Goal: Communication & Community: Answer question/provide support

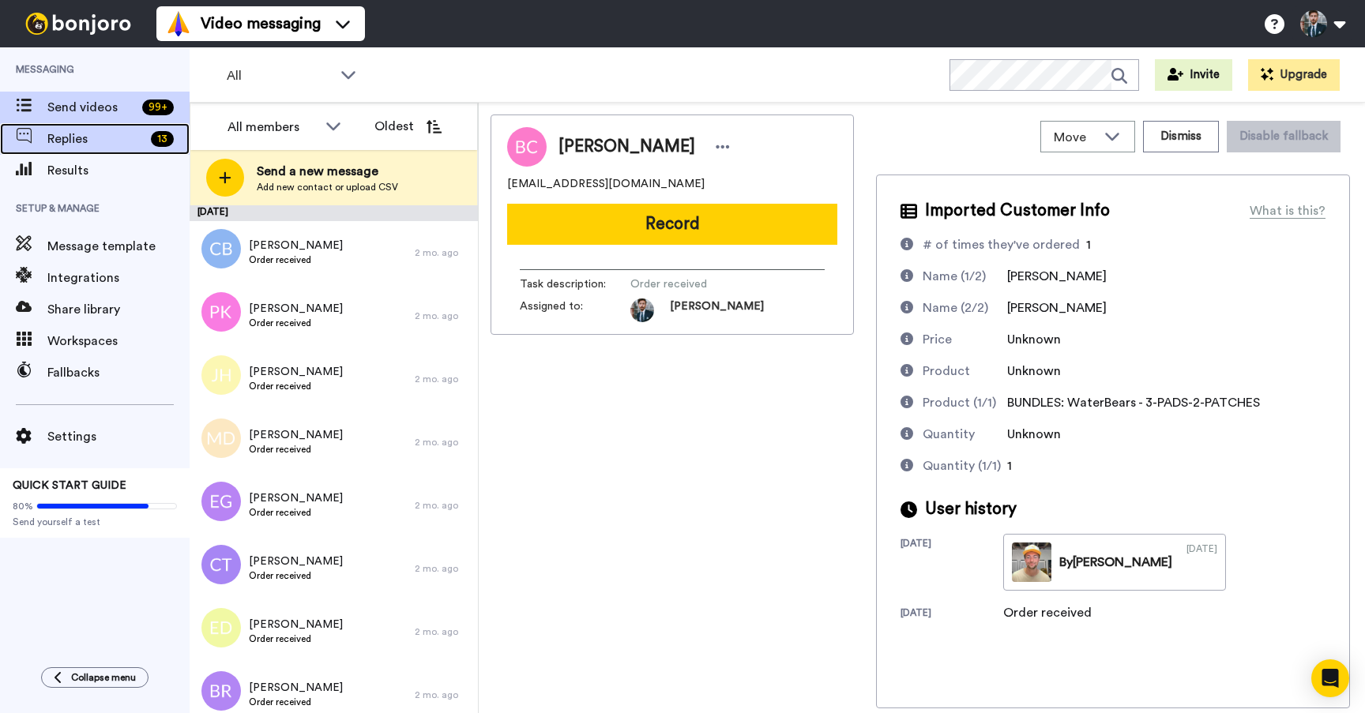
click at [97, 142] on span "Replies" at bounding box center [95, 139] width 97 height 19
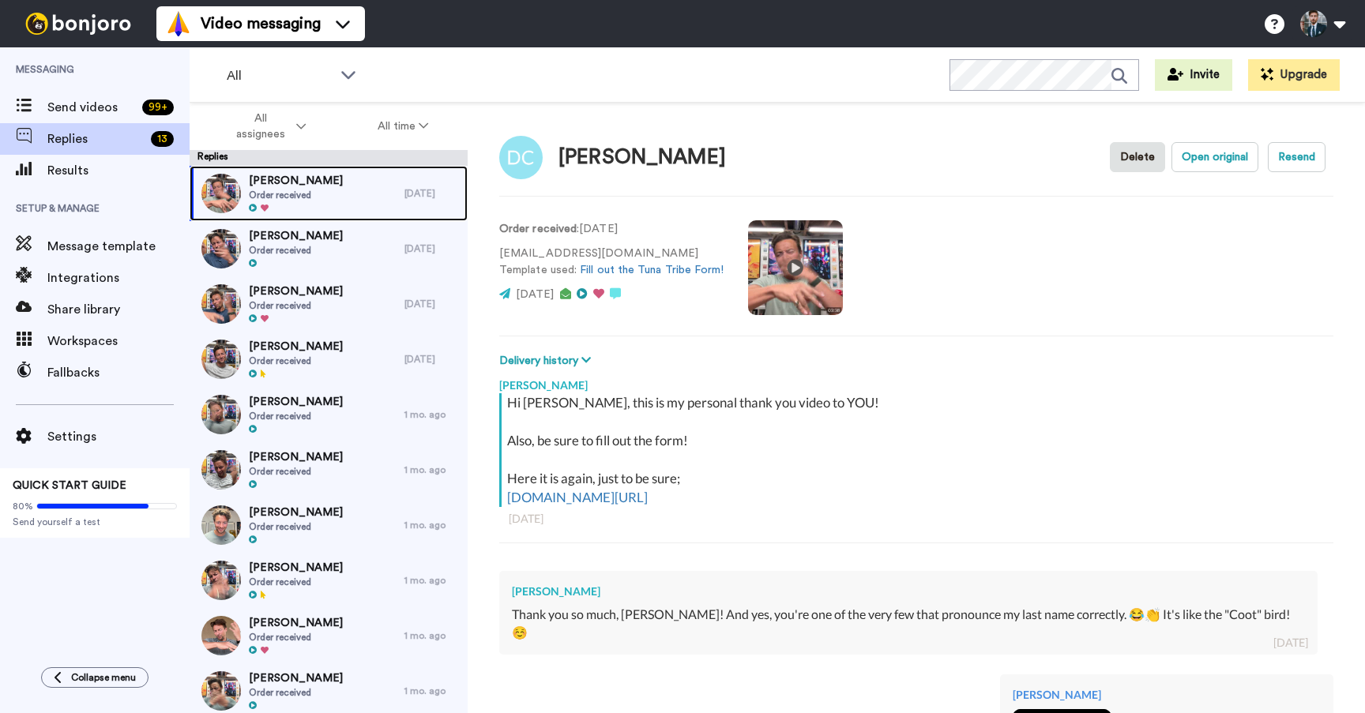
click at [352, 194] on div "[PERSON_NAME] Order received" at bounding box center [297, 193] width 215 height 55
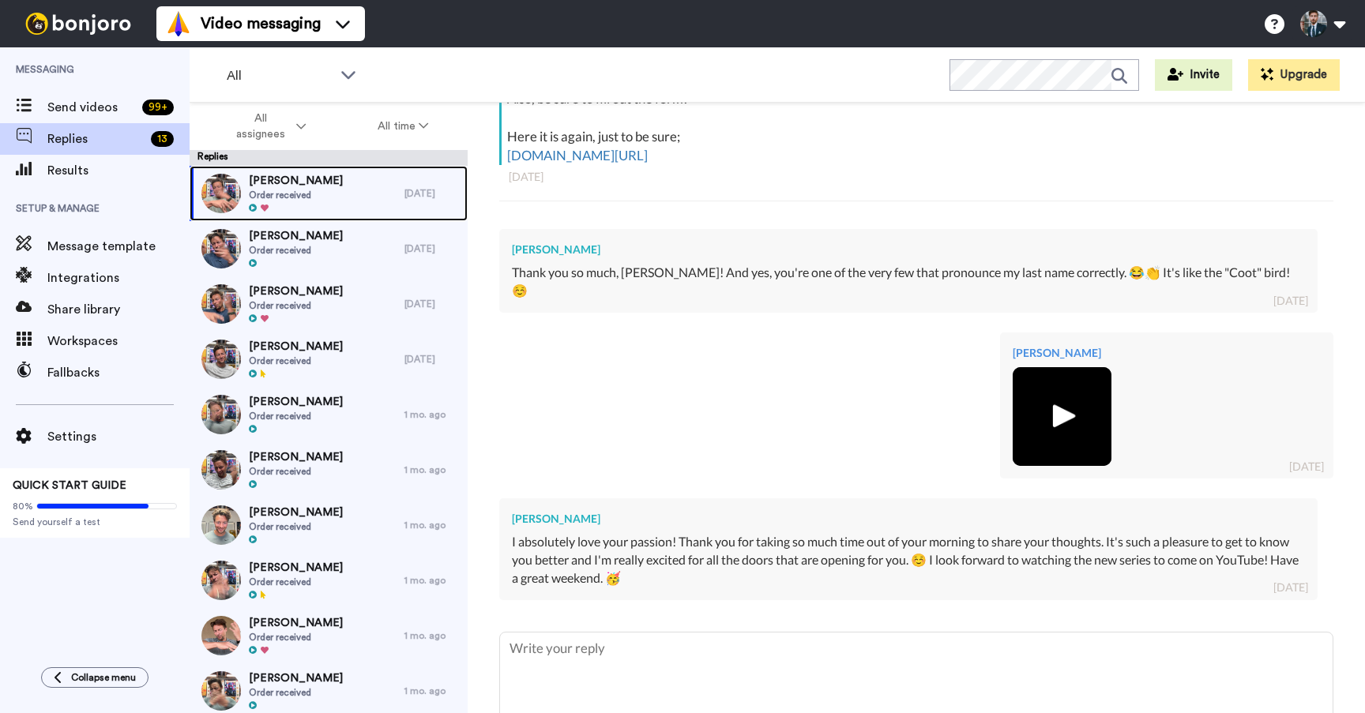
scroll to position [410, 0]
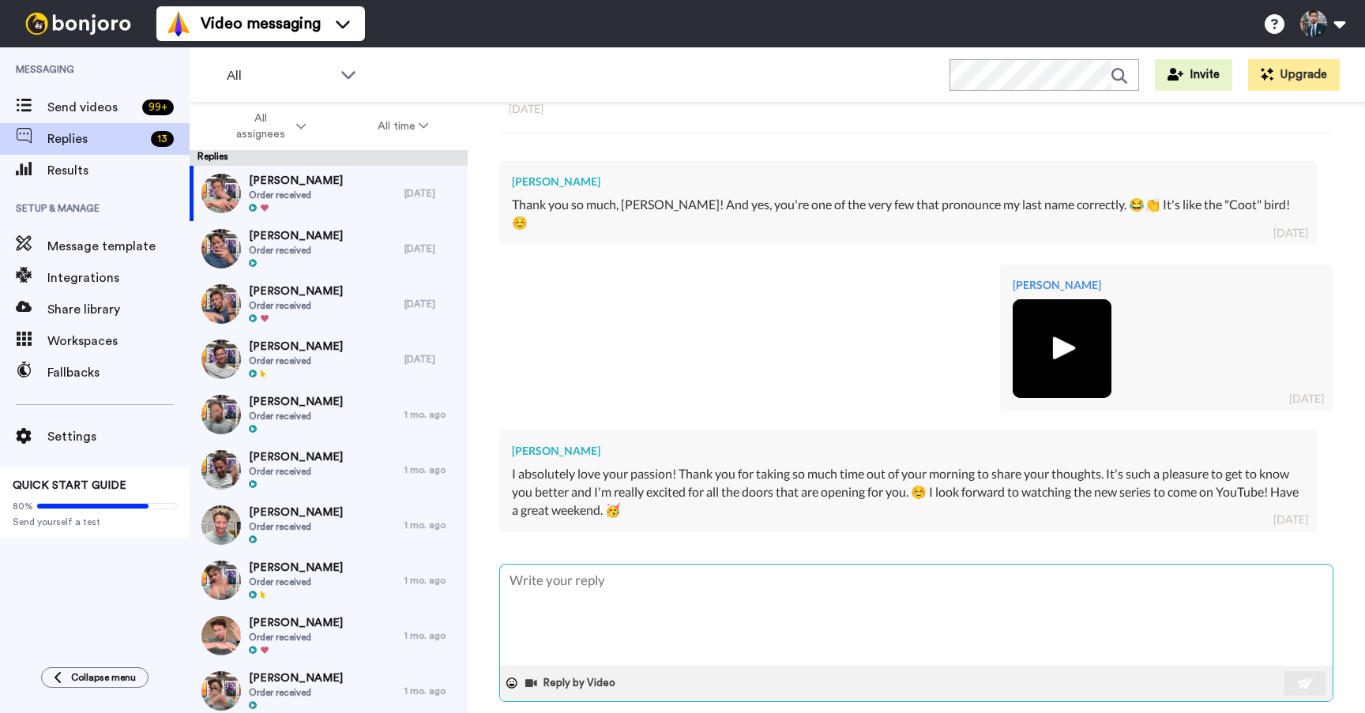
click at [766, 565] on textarea at bounding box center [916, 615] width 833 height 101
click at [1053, 327] on img at bounding box center [1062, 348] width 43 height 43
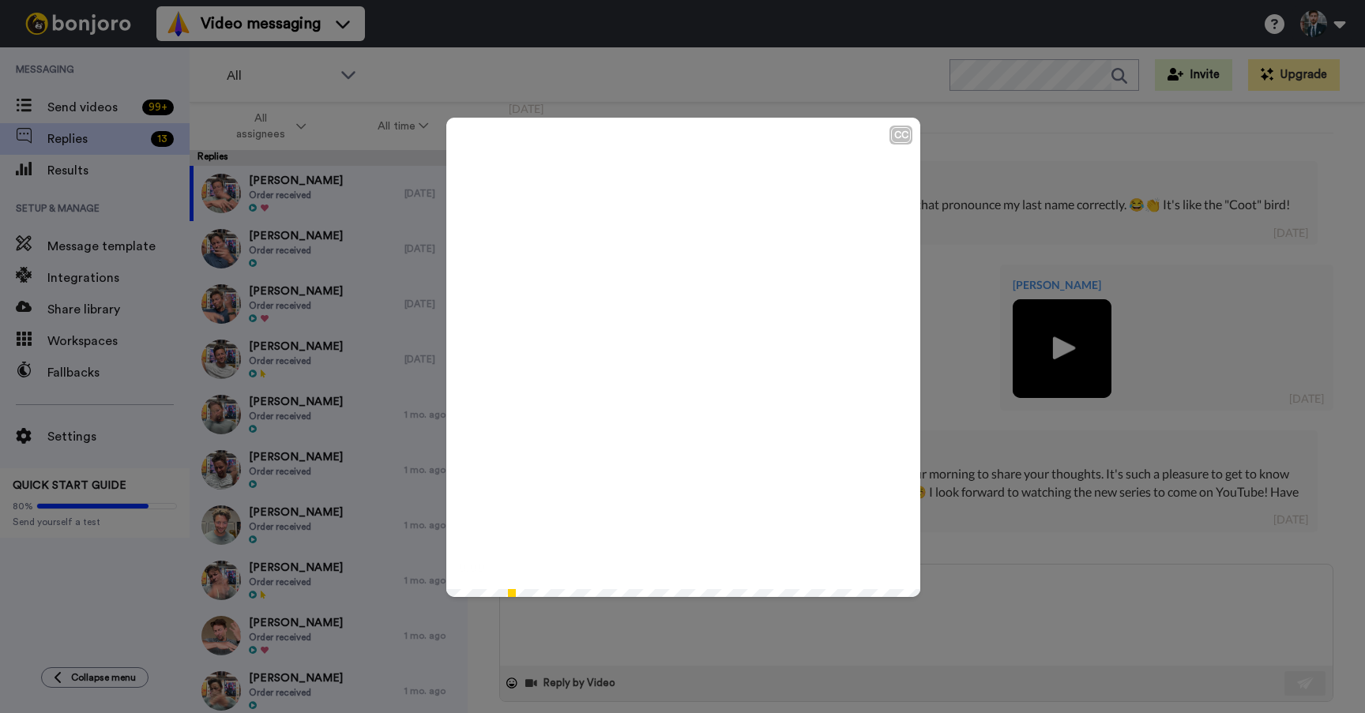
click at [694, 359] on icon at bounding box center [684, 358] width 42 height 42
click at [949, 529] on div "CC Play/Pause I just wanted to send out another video and respond to you for tw…" at bounding box center [682, 356] width 1365 height 713
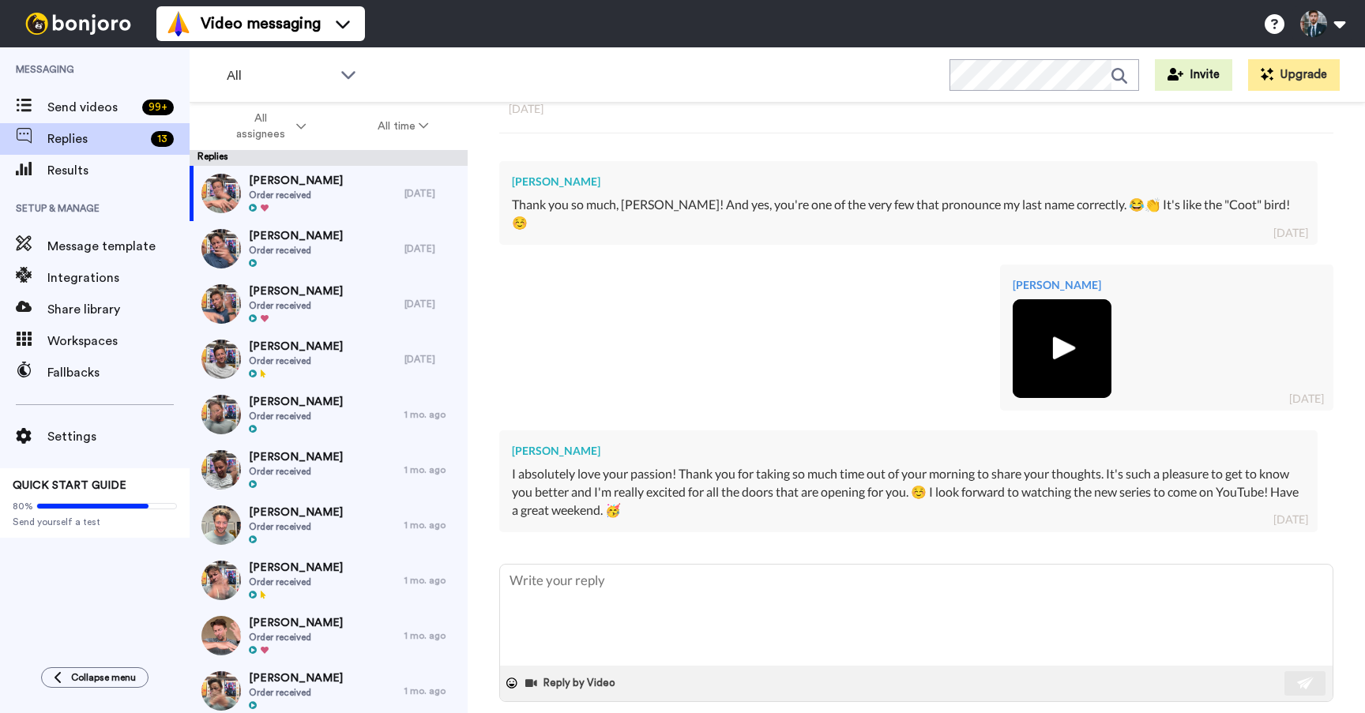
click at [1200, 341] on div at bounding box center [1167, 348] width 308 height 99
click at [1107, 305] on img at bounding box center [1062, 348] width 99 height 99
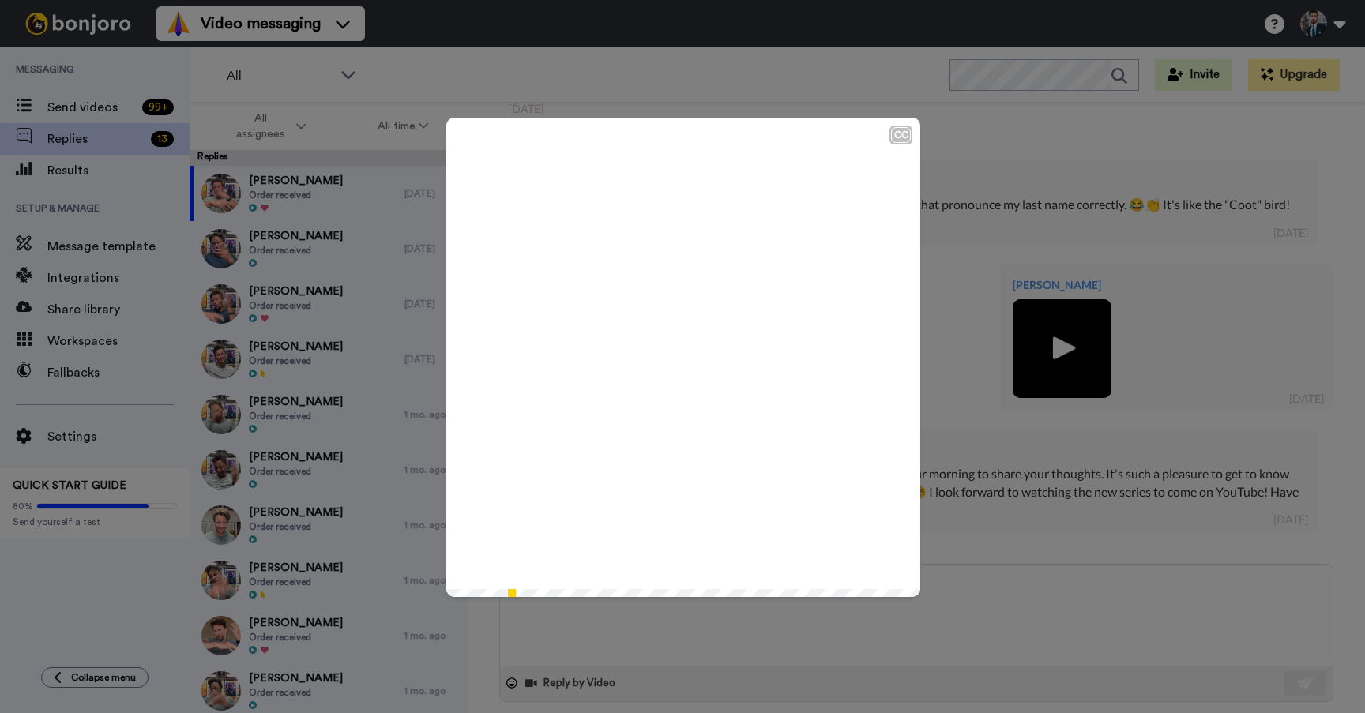
click at [1107, 305] on div "CC Play/Pause 0:00 / 6:15" at bounding box center [682, 356] width 1365 height 713
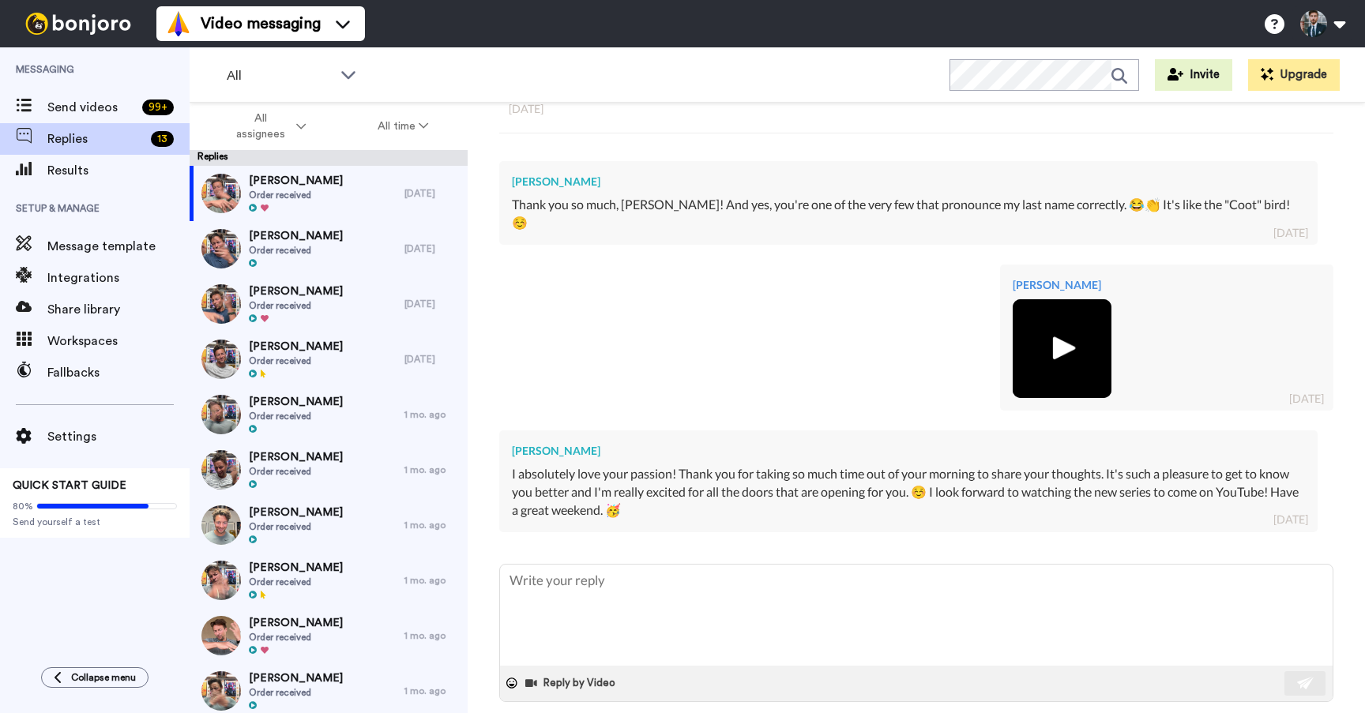
click at [1086, 303] on img at bounding box center [1062, 348] width 99 height 99
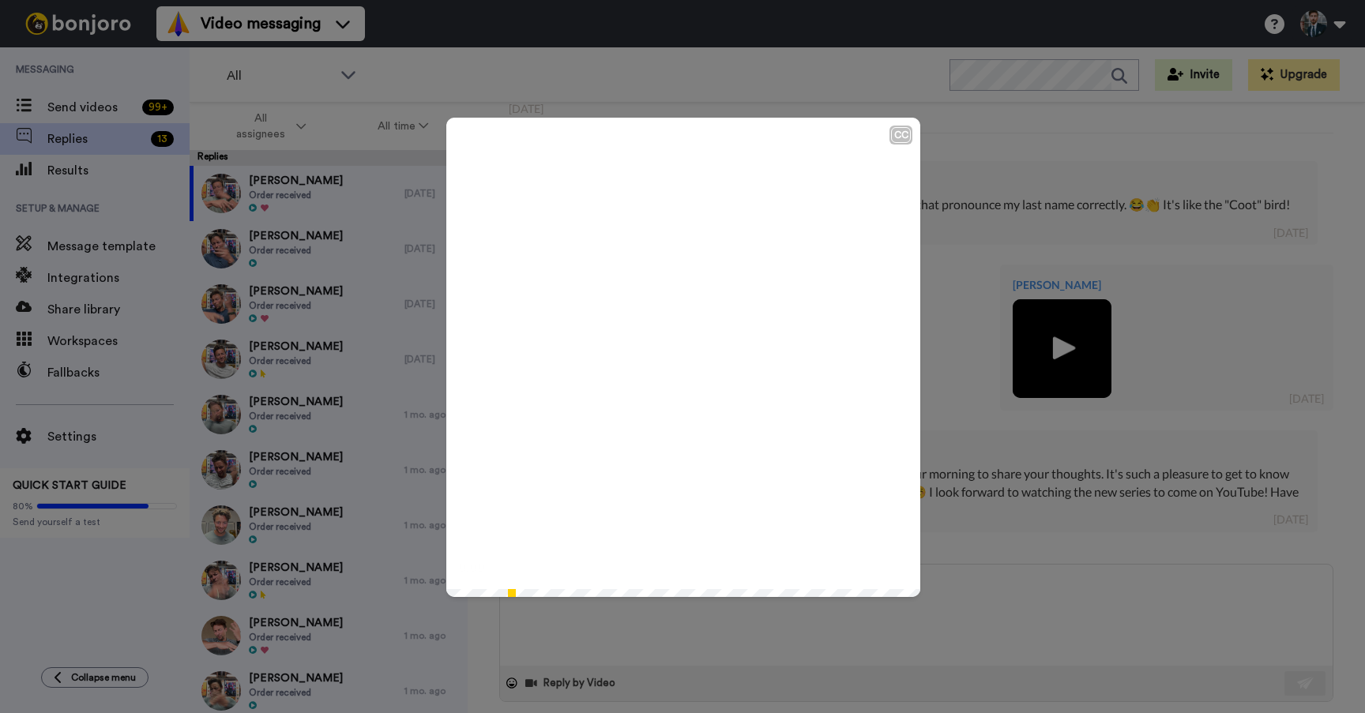
click at [682, 384] on icon "Play/Pause" at bounding box center [684, 357] width 42 height 75
drag, startPoint x: 463, startPoint y: 598, endPoint x: 492, endPoint y: 597, distance: 29.3
click at [494, 597] on div "CC Play/Pause 0:01 / 6:15" at bounding box center [682, 356] width 1365 height 713
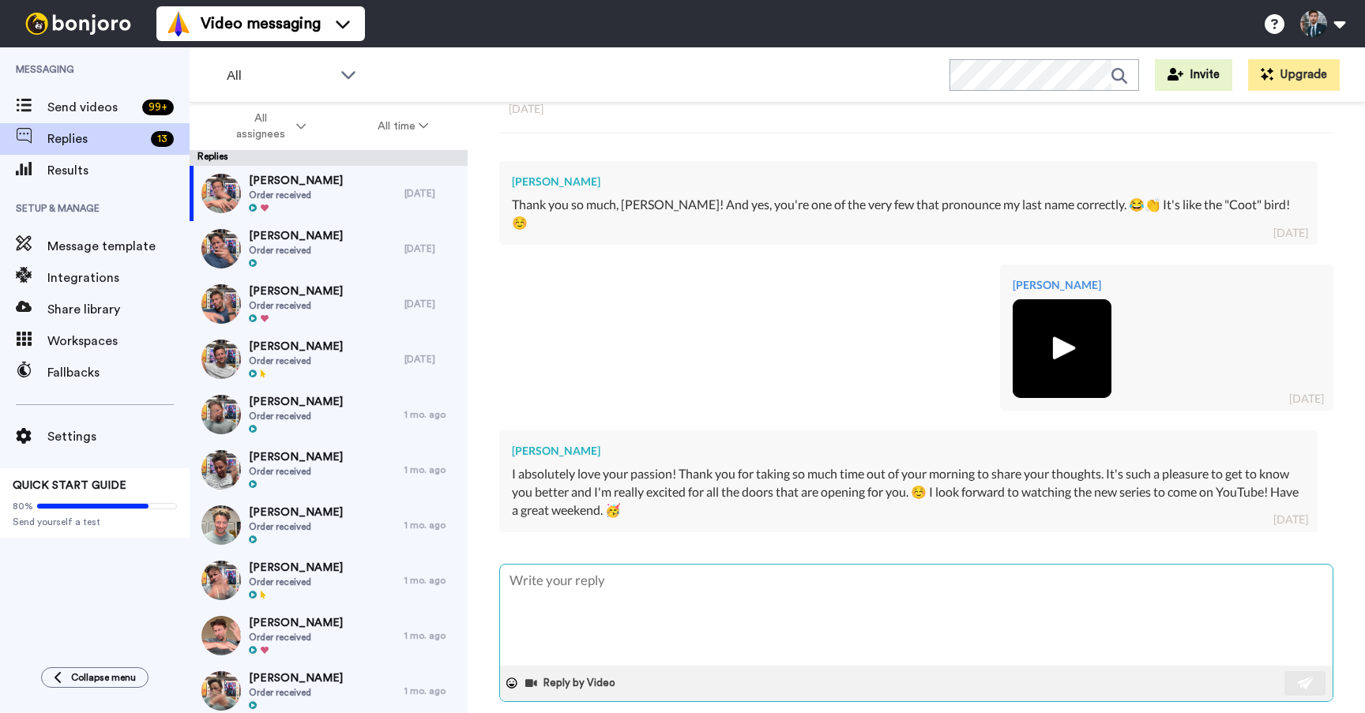
drag, startPoint x: 489, startPoint y: 590, endPoint x: 505, endPoint y: 593, distance: 16.0
click at [503, 593] on div "[PERSON_NAME] Delete Open original Resend Order received : [DATE] [EMAIL_ADDRES…" at bounding box center [917, 436] width 898 height 666
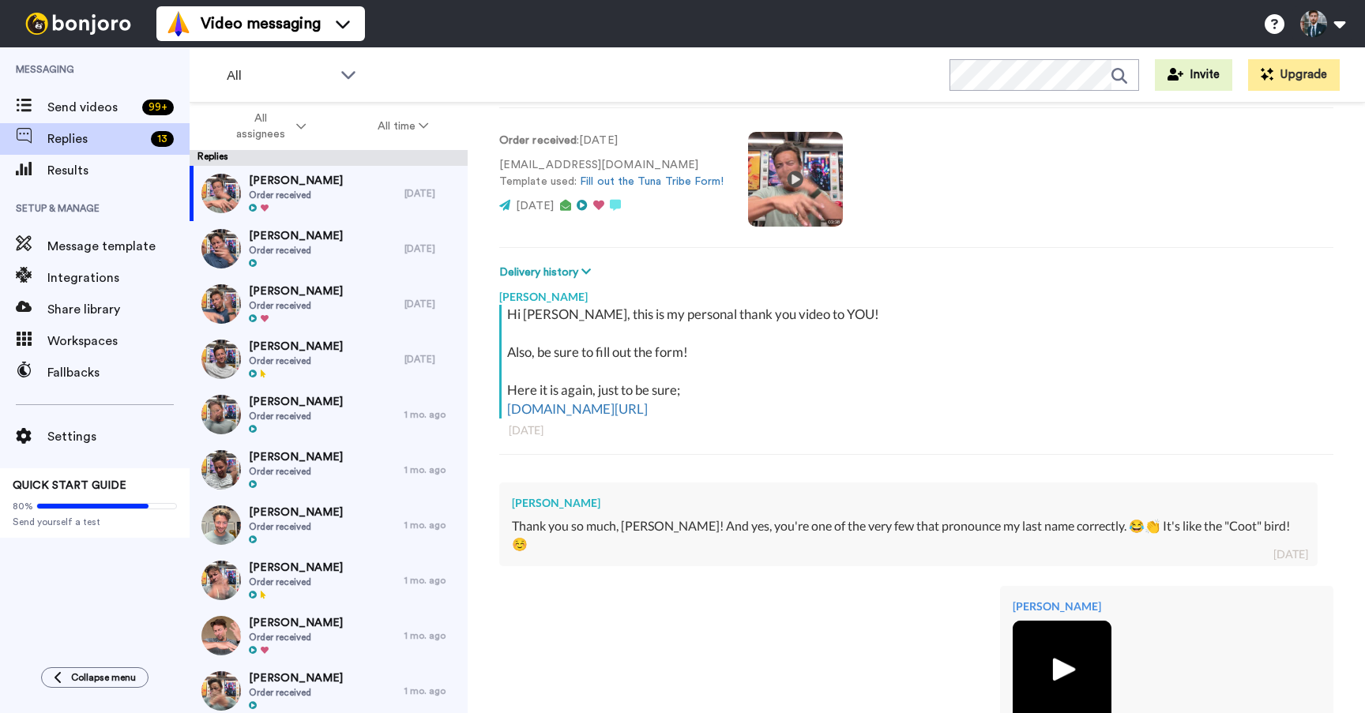
scroll to position [0, 0]
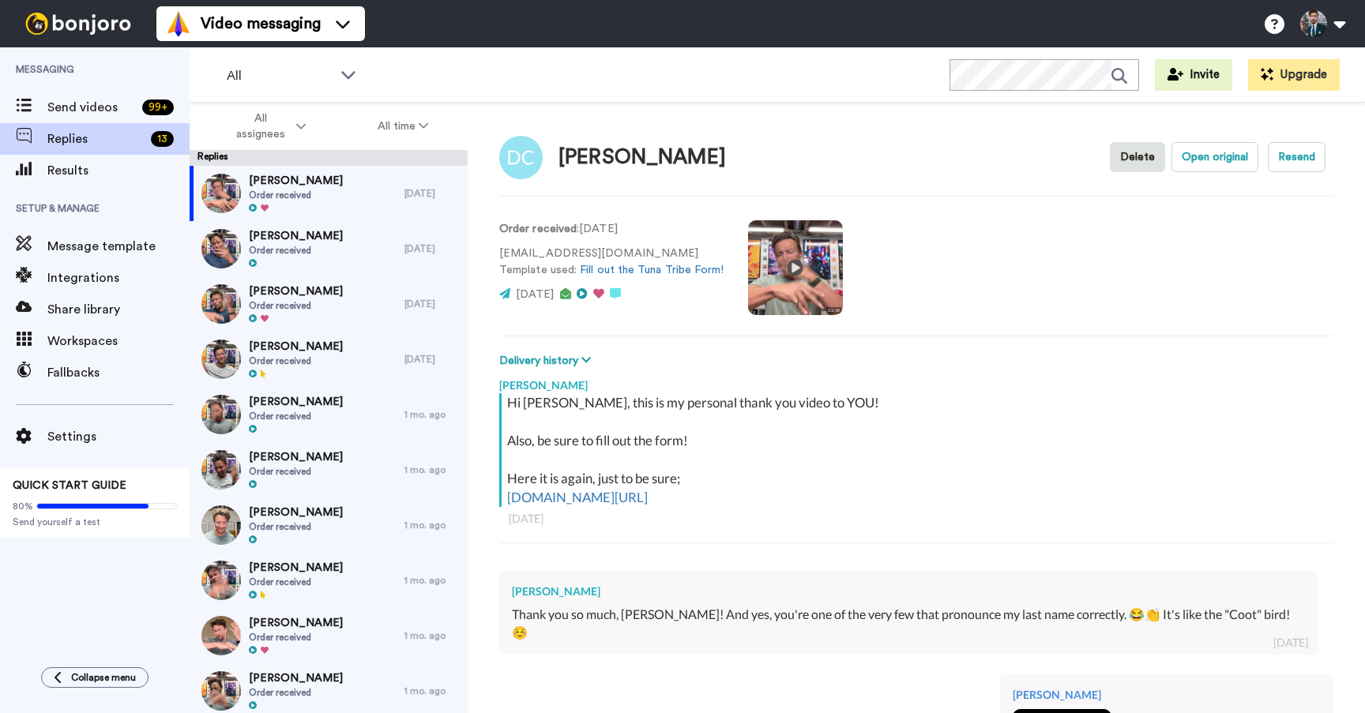
click at [898, 551] on div "Hi [PERSON_NAME], this is my personal thank you video to YOU! Also, be sure to …" at bounding box center [916, 476] width 834 height 166
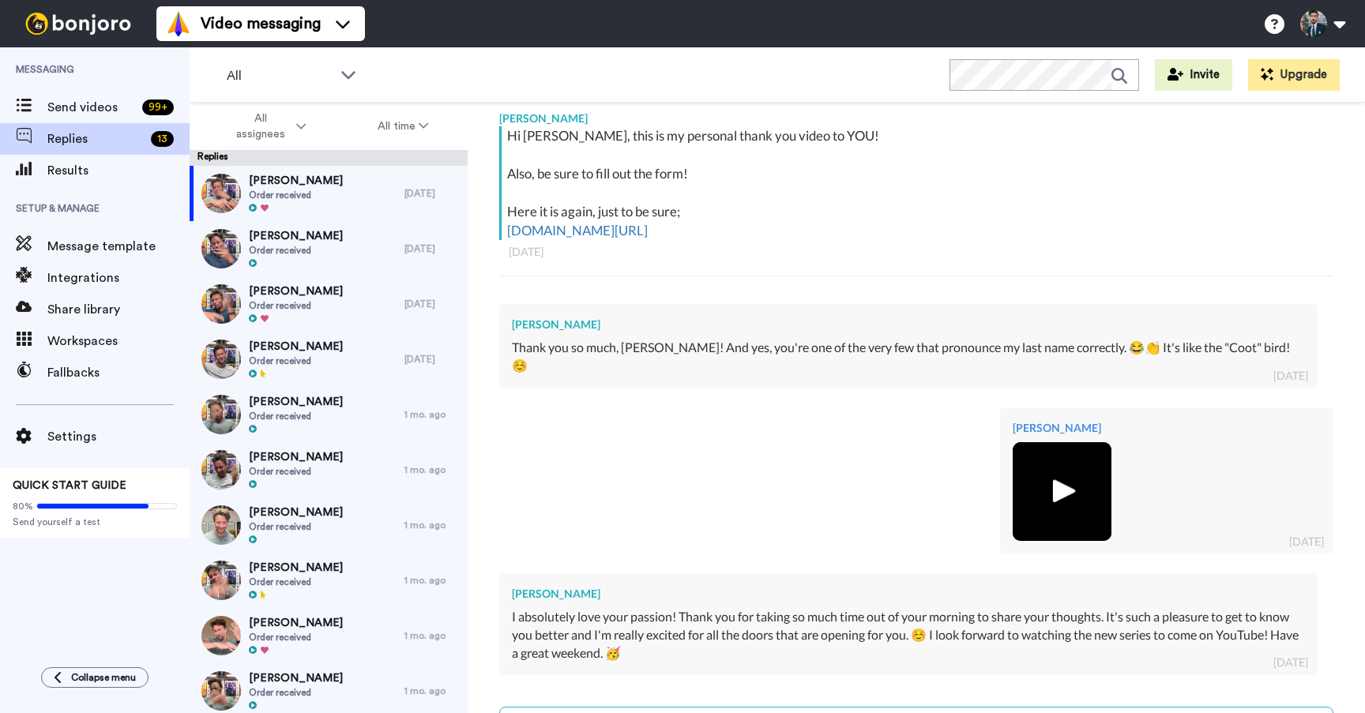
scroll to position [410, 0]
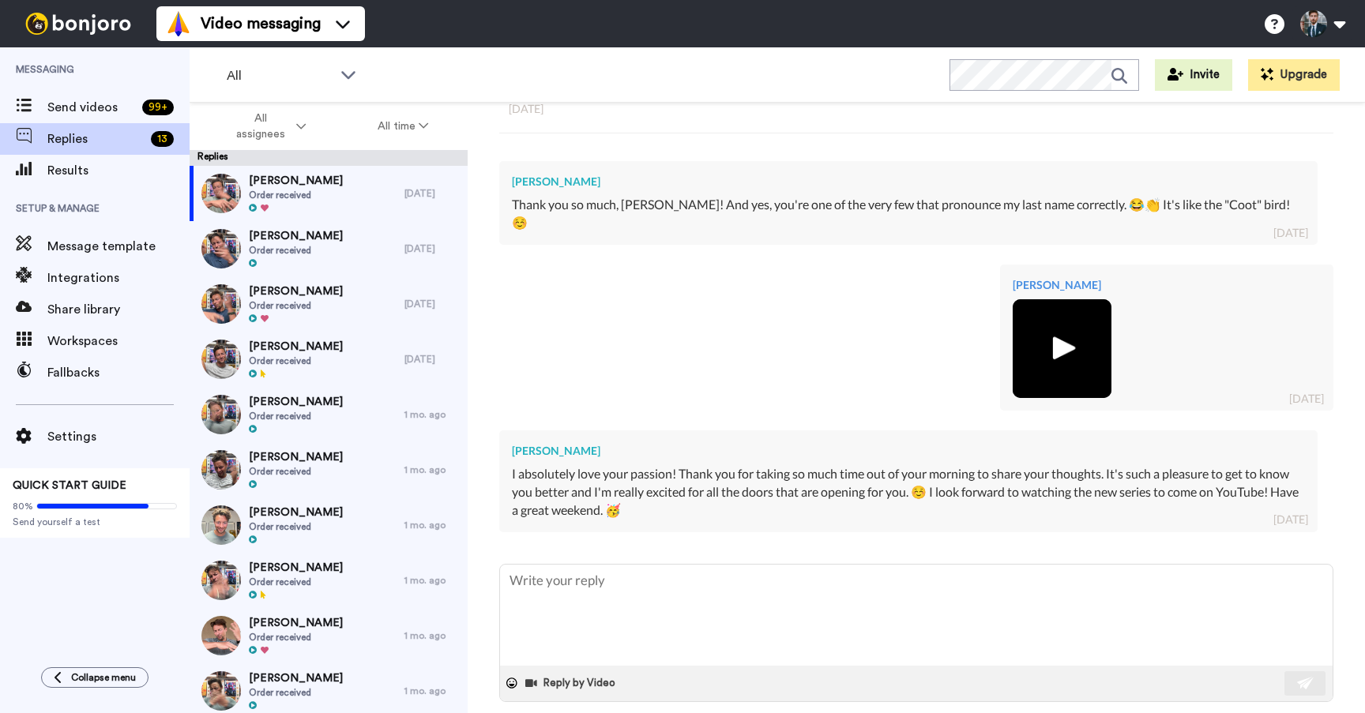
click at [1091, 361] on img at bounding box center [1062, 348] width 99 height 99
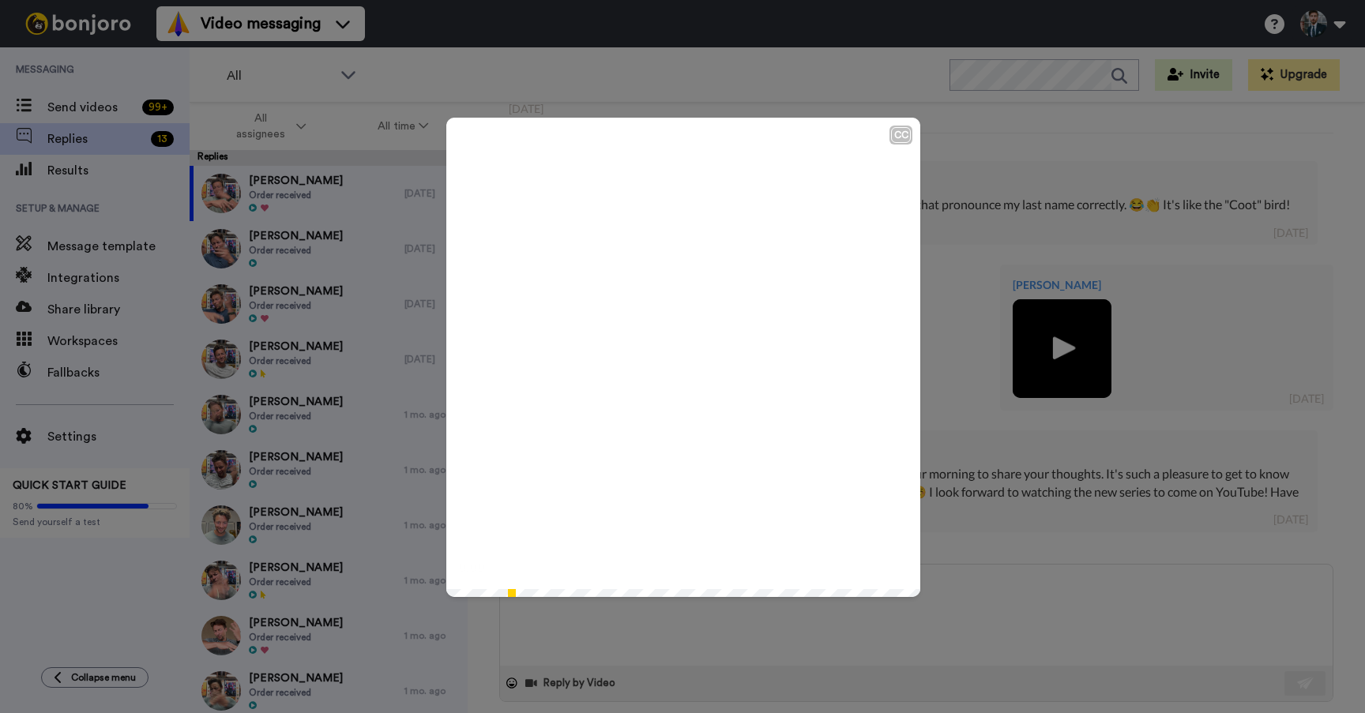
click at [1091, 361] on div "CC Play/Pause 0:00 / 6:15" at bounding box center [682, 356] width 1365 height 713
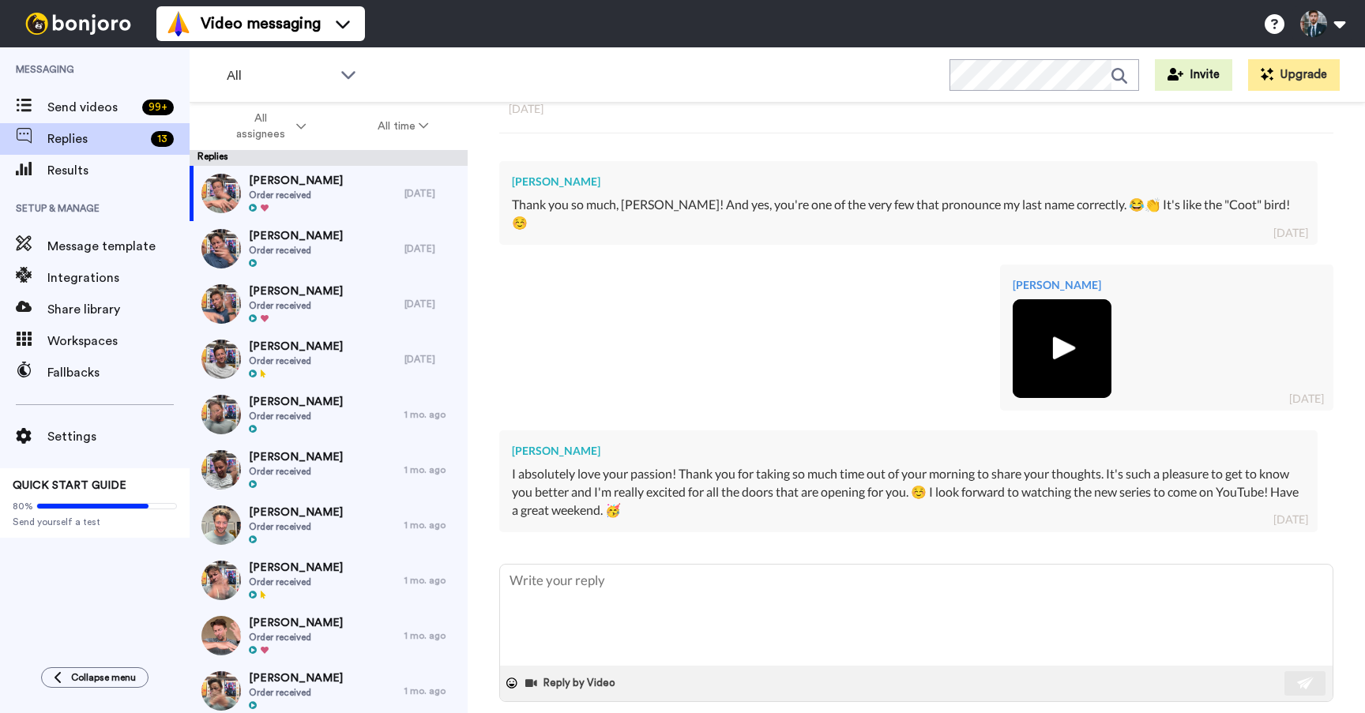
click at [1056, 348] on img at bounding box center [1062, 348] width 43 height 43
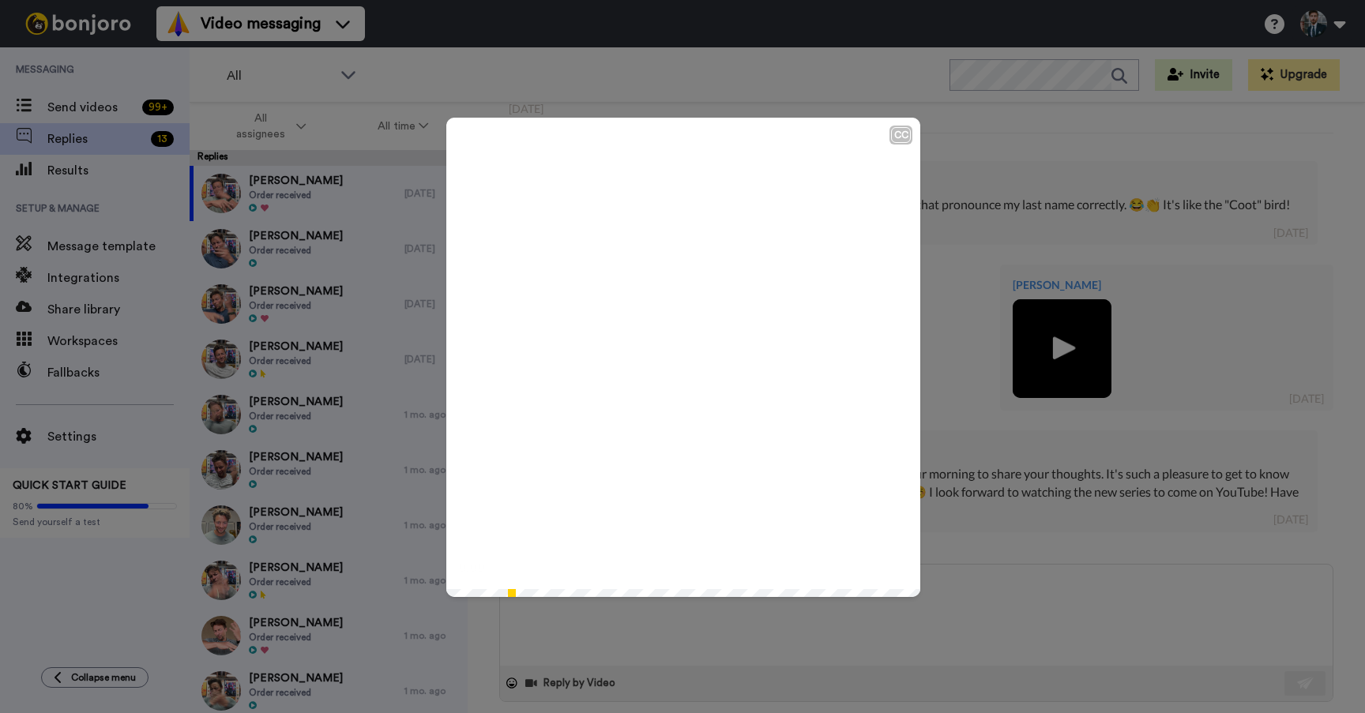
click at [673, 343] on icon at bounding box center [684, 358] width 42 height 42
click at [835, 635] on div "CC Play/Pause W But what it is, I think really, truly what I'm most proud of is…" at bounding box center [682, 356] width 1365 height 713
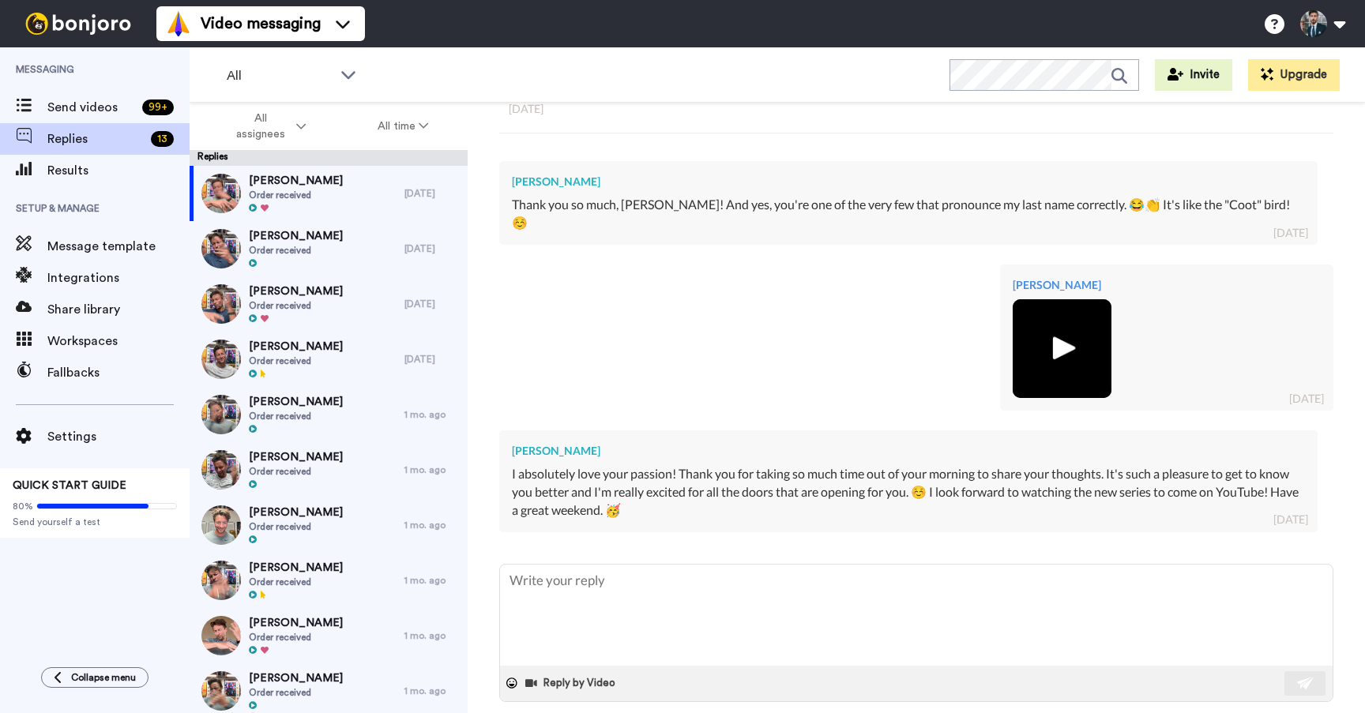
click at [834, 396] on div "[PERSON_NAME] [DATE]" at bounding box center [916, 336] width 834 height 166
click at [341, 244] on div "[PERSON_NAME] Order received" at bounding box center [297, 248] width 215 height 55
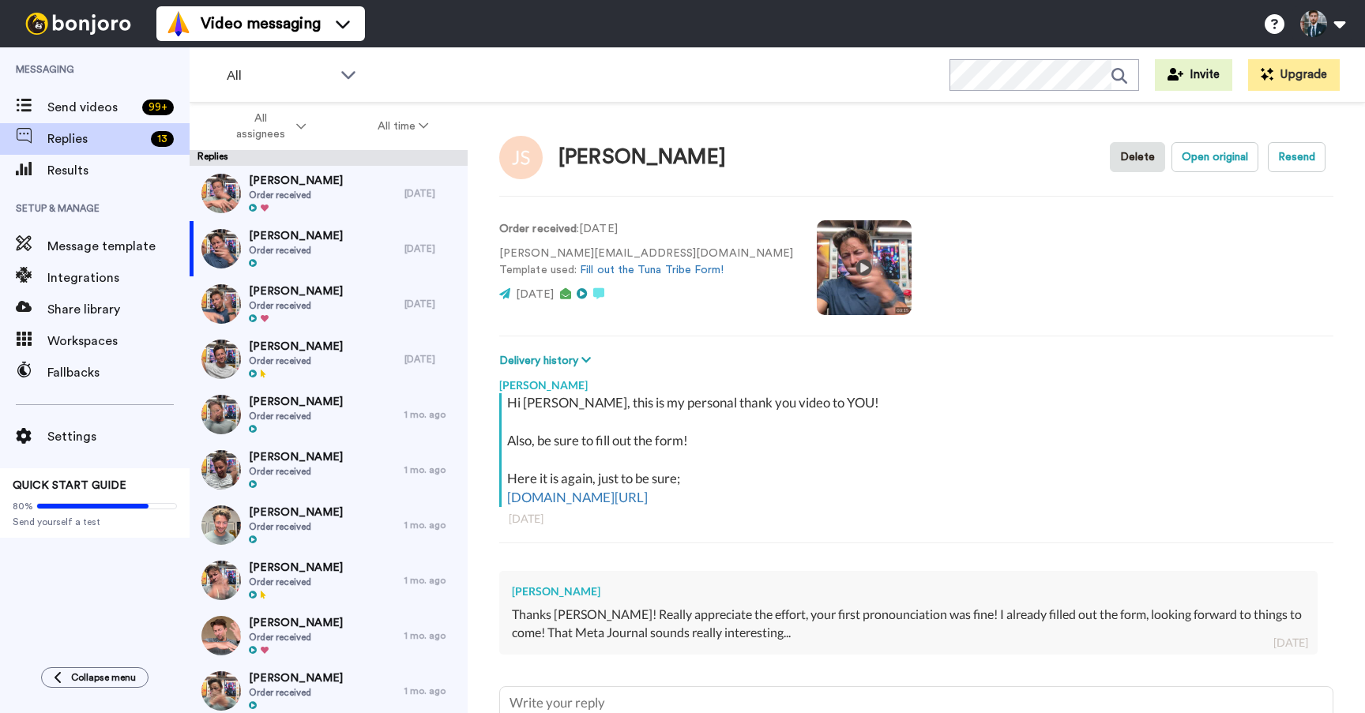
scroll to position [141, 0]
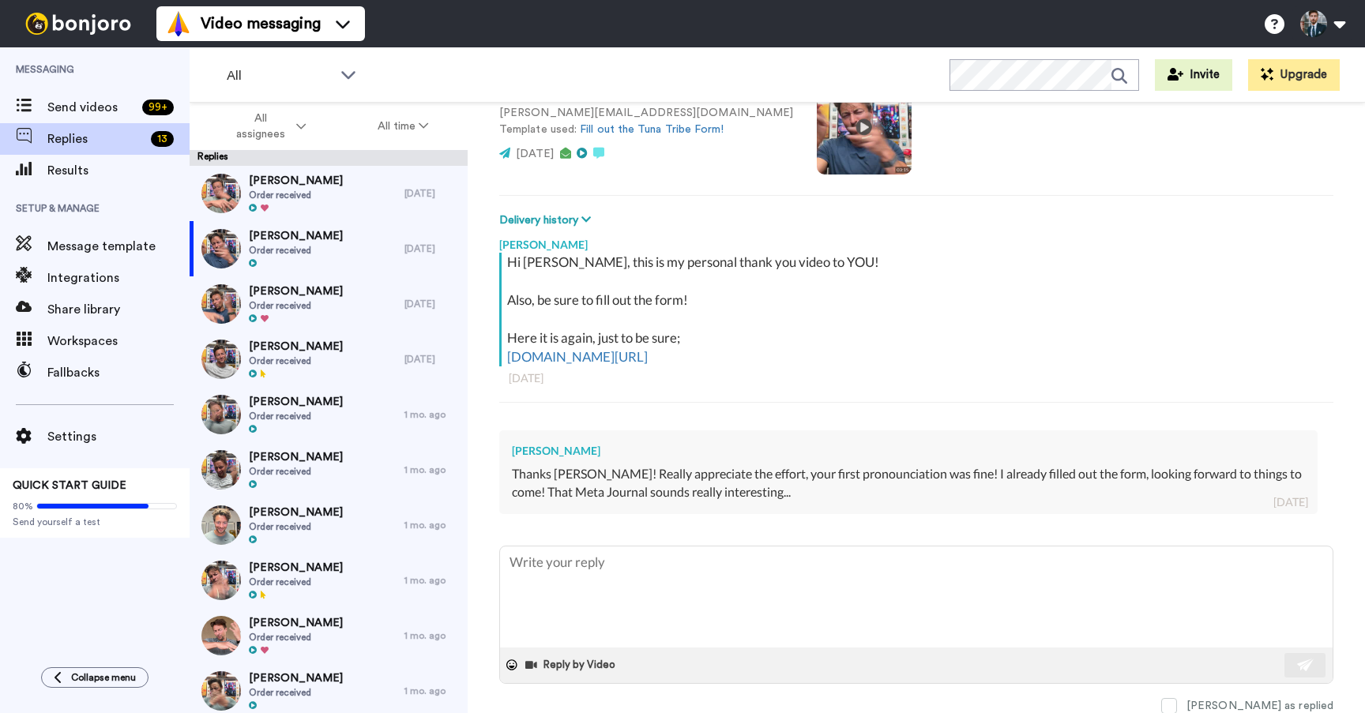
drag, startPoint x: 631, startPoint y: 450, endPoint x: 488, endPoint y: 446, distance: 143.1
click at [488, 446] on div "[PERSON_NAME] Delete Open original Resend Order received : [DATE] [PERSON_NAME]…" at bounding box center [917, 436] width 898 height 666
copy div "[PERSON_NAME]"
type textarea "x"
